Goal: Task Accomplishment & Management: Manage account settings

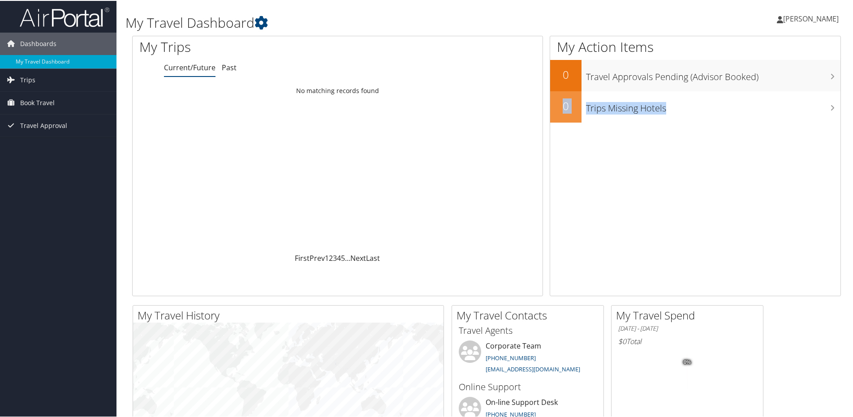
drag, startPoint x: 852, startPoint y: 56, endPoint x: 858, endPoint y: 125, distance: 68.7
click at [852, 125] on html "Menu Dashboards ► My Travel Dashboard Trips ► Current/Future Trips Past Trips T…" at bounding box center [428, 208] width 856 height 417
click at [33, 99] on span "Book Travel" at bounding box center [37, 102] width 34 height 22
click at [35, 97] on span "Book Travel" at bounding box center [37, 102] width 34 height 22
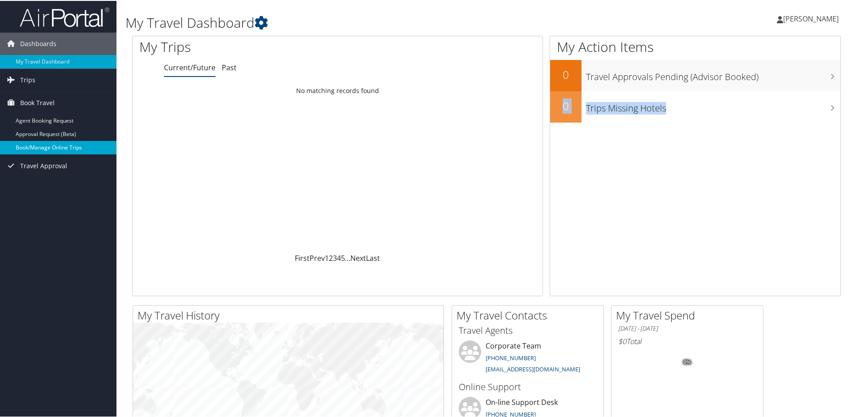
click at [43, 149] on link "Book/Manage Online Trips" at bounding box center [58, 146] width 116 height 13
click at [821, 15] on span "[PERSON_NAME]" at bounding box center [811, 18] width 56 height 10
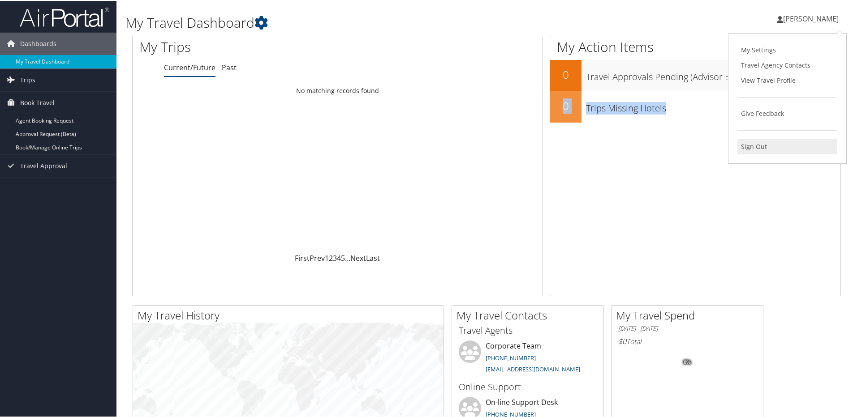
click at [751, 146] on link "Sign Out" at bounding box center [787, 145] width 100 height 15
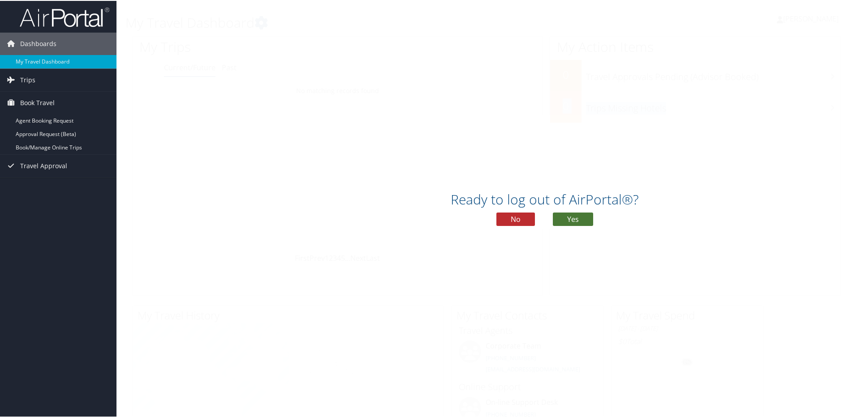
click at [577, 215] on button "Yes" at bounding box center [573, 218] width 40 height 13
